Goal: Obtain resource: Obtain resource

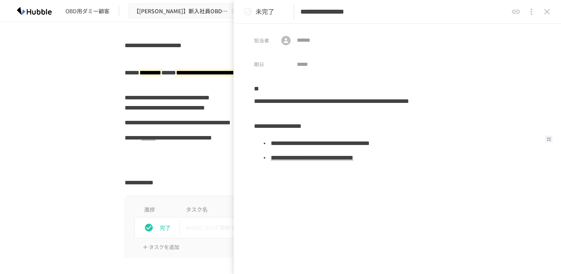
scroll to position [569, 0]
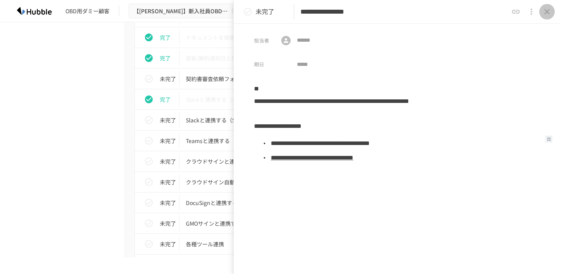
click at [546, 12] on icon "close drawer" at bounding box center [546, 11] width 5 height 5
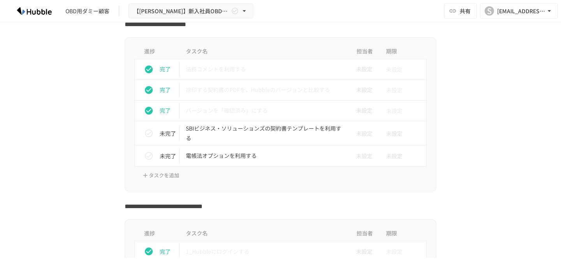
scroll to position [1004, 0]
click at [262, 123] on p "SBIビジネス・ソリューションズの契約書テンプレートを利用する" at bounding box center [264, 132] width 157 height 19
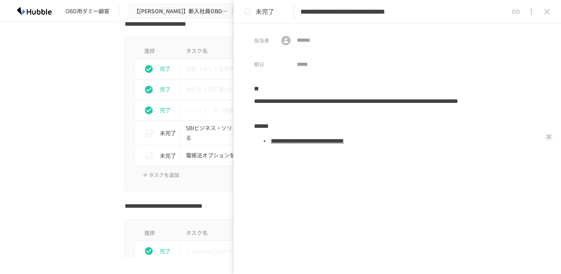
click at [303, 144] on link "**********" at bounding box center [307, 141] width 73 height 6
click at [550, 16] on button "close drawer" at bounding box center [547, 12] width 16 height 16
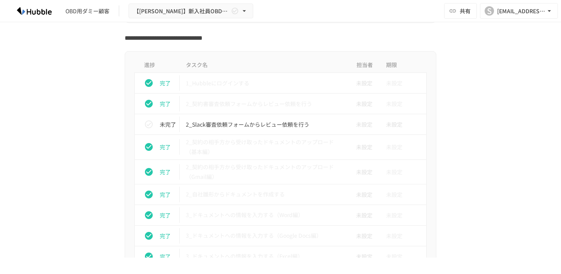
scroll to position [1174, 0]
